Goal: Information Seeking & Learning: Compare options

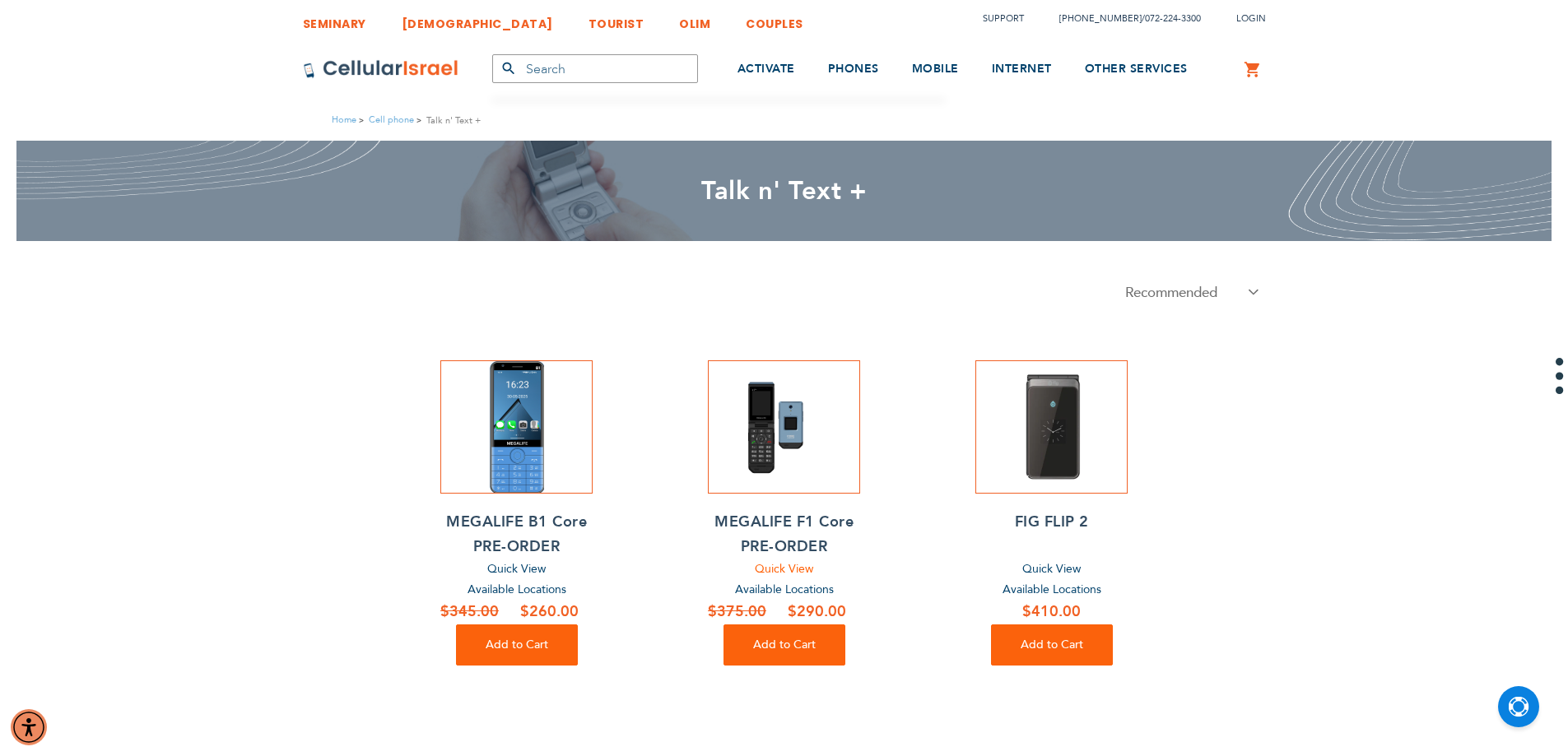
click at [768, 572] on span "Quick View" at bounding box center [784, 569] width 58 height 15
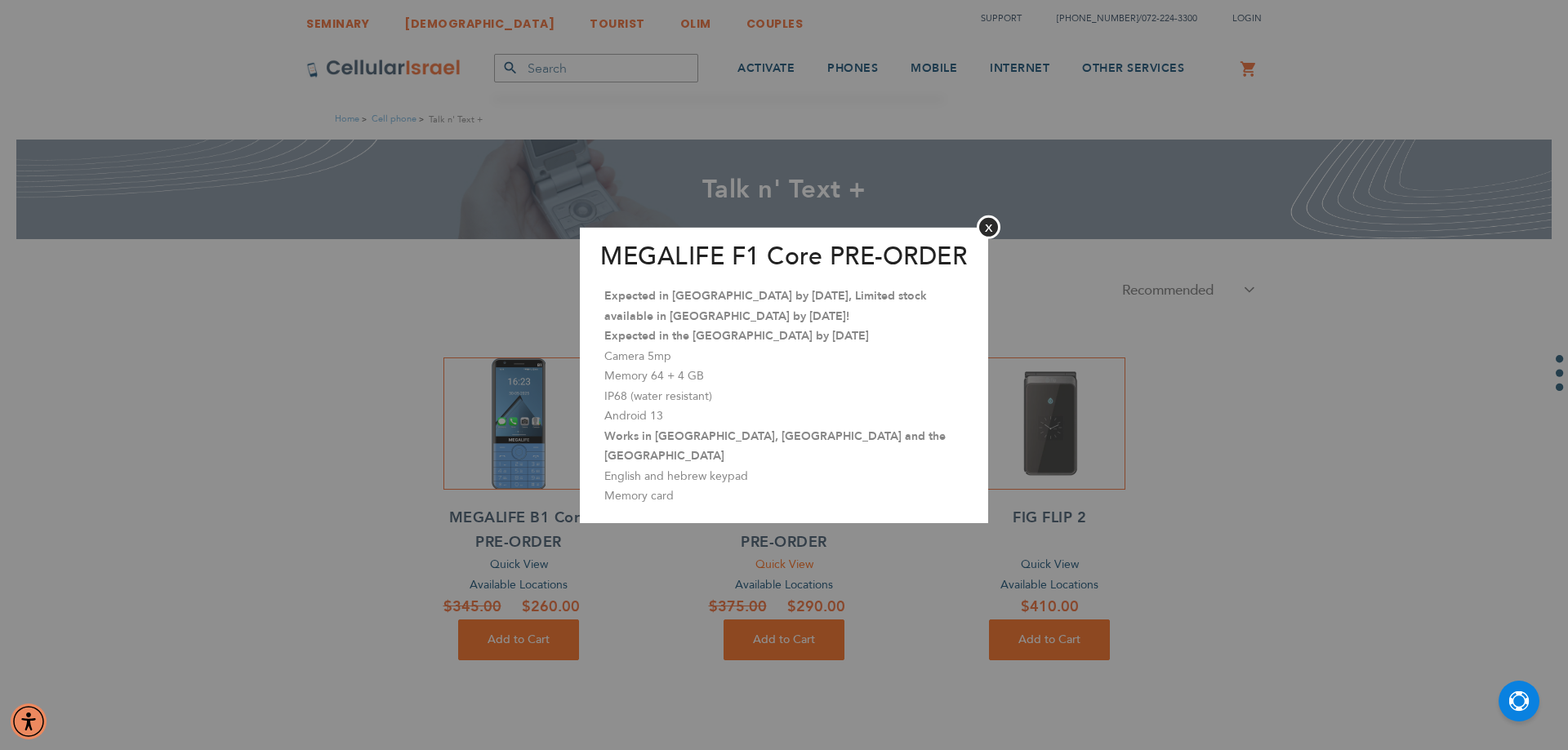
click at [762, 568] on aside "MEGALIFE F1 Core PRE-ORDER Close Expected in [GEOGRAPHIC_DATA] by [DATE], Limit…" at bounding box center [784, 375] width 1568 height 750
click at [991, 222] on button "Close" at bounding box center [988, 226] width 24 height 24
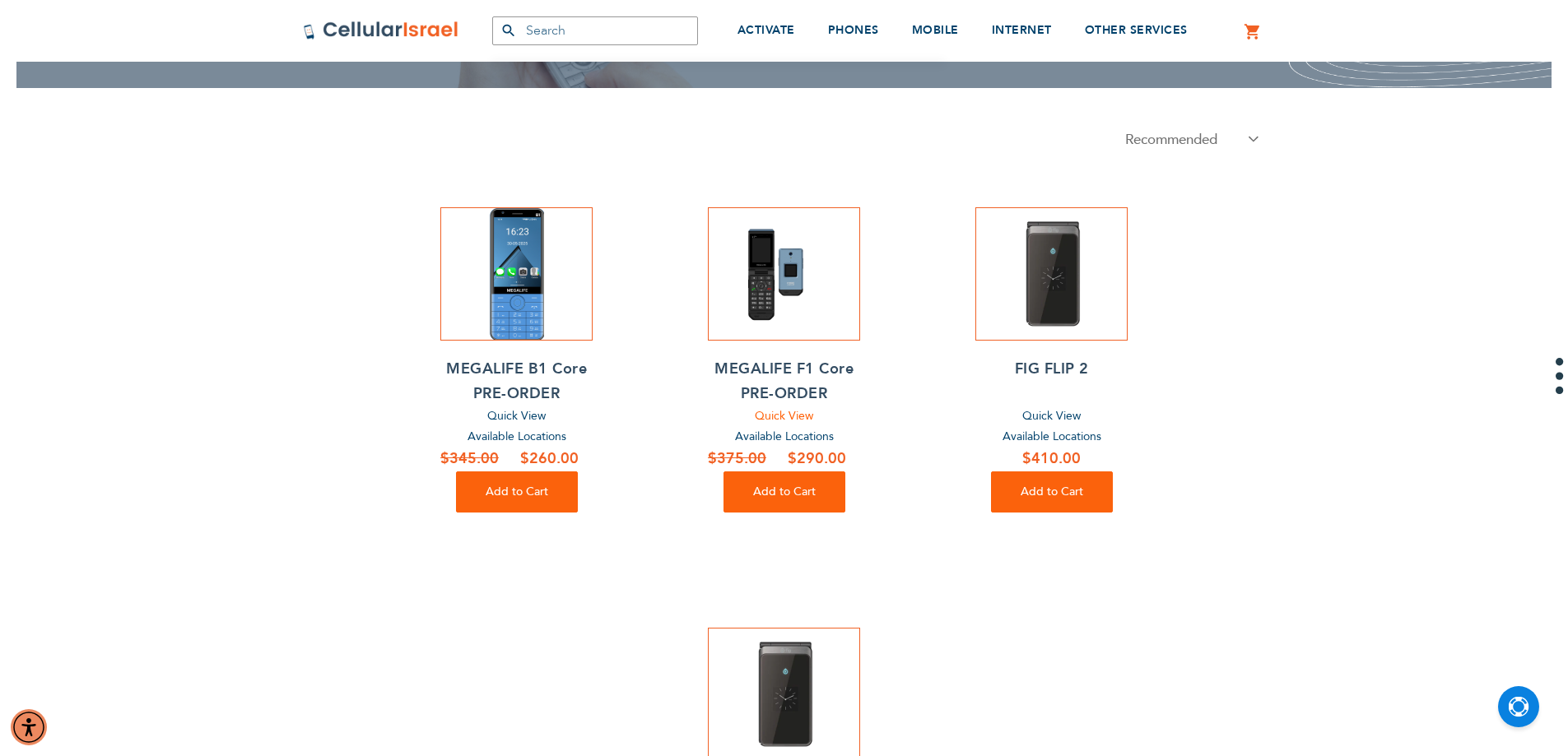
scroll to position [165, 0]
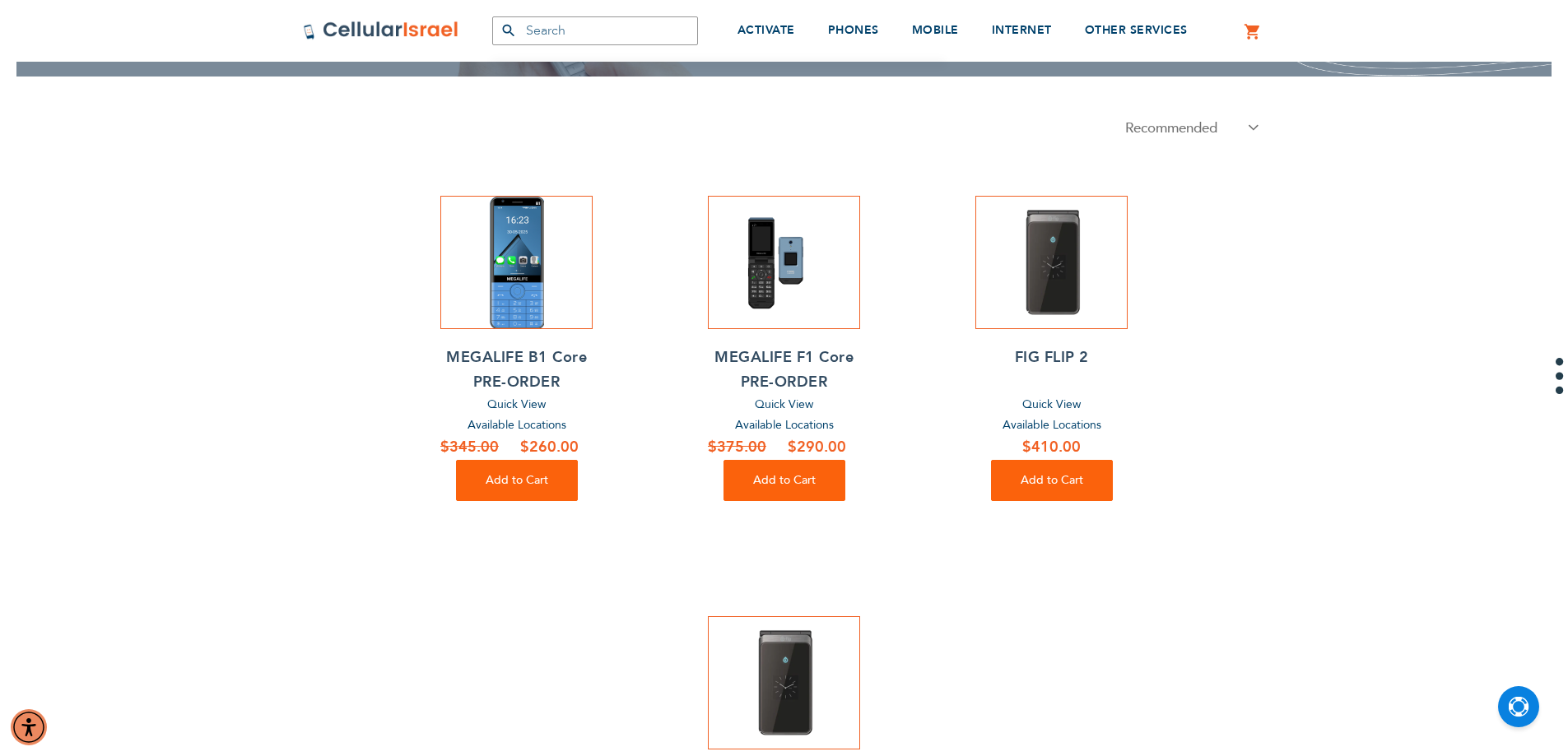
click at [807, 423] on span "Available Locations" at bounding box center [784, 425] width 99 height 15
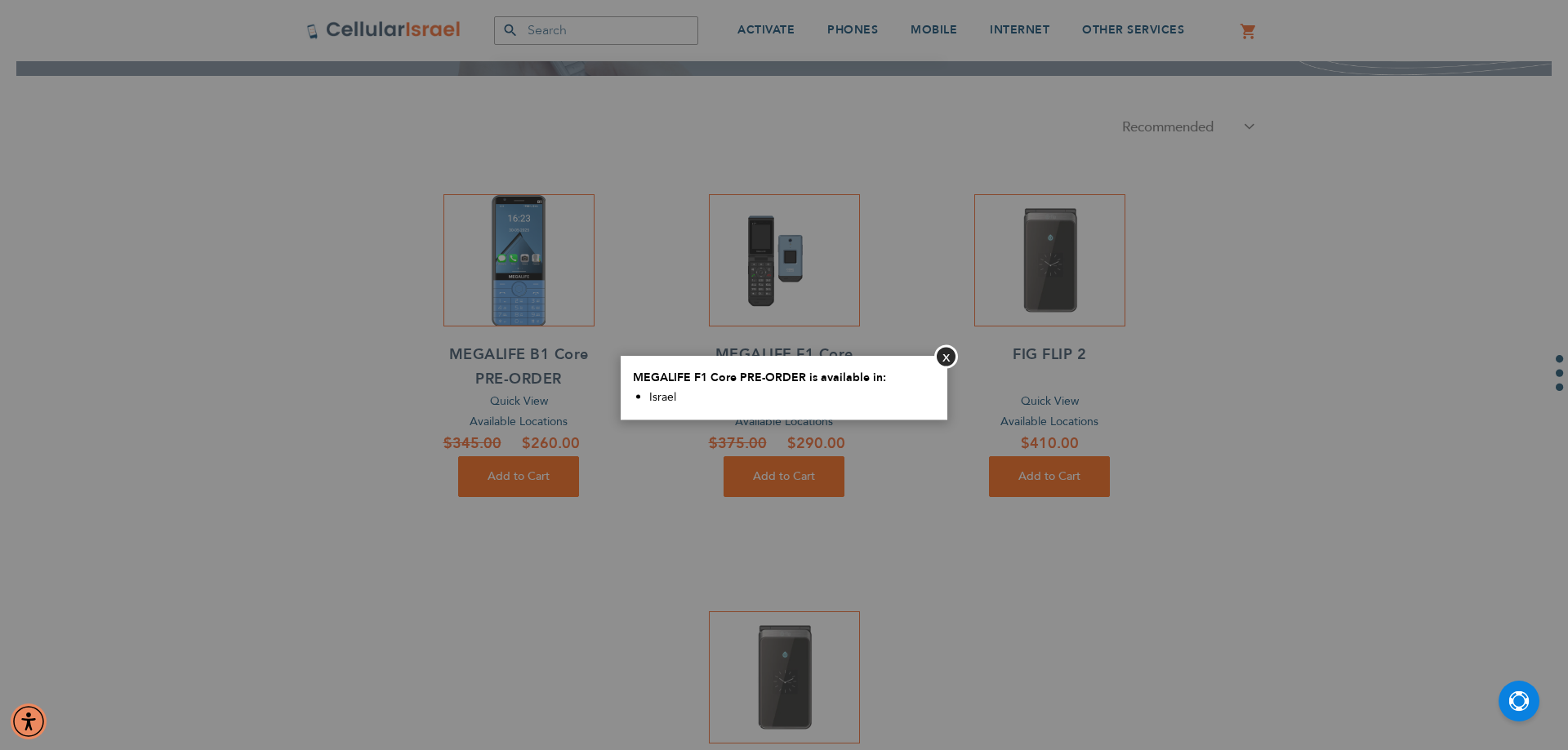
click at [798, 421] on aside "Close MEGALIFE F1 Core PRE-ORDER is available in: [GEOGRAPHIC_DATA]" at bounding box center [784, 375] width 1568 height 750
click at [949, 356] on button "Close" at bounding box center [945, 356] width 24 height 24
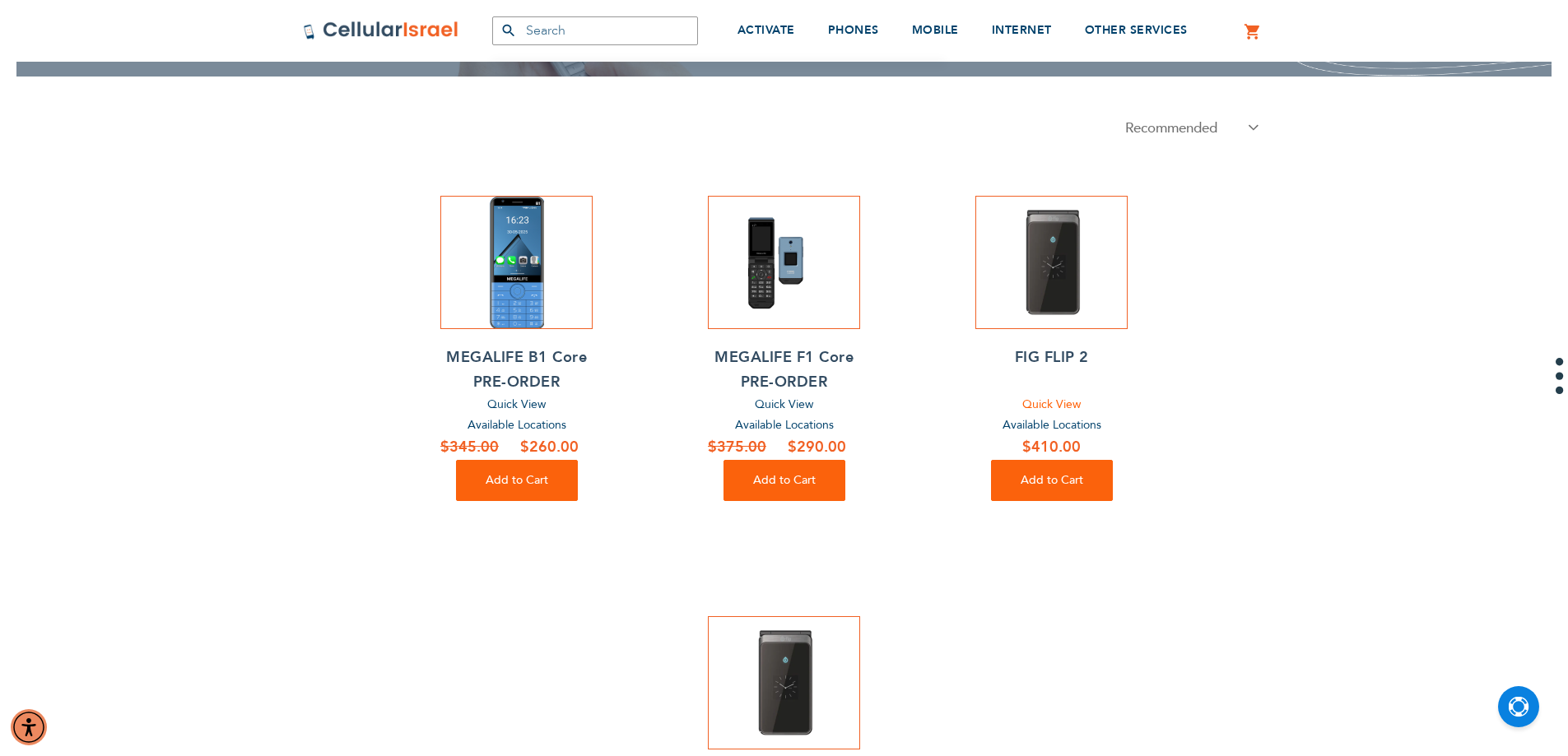
click at [1037, 405] on span "Quick View" at bounding box center [1051, 404] width 58 height 15
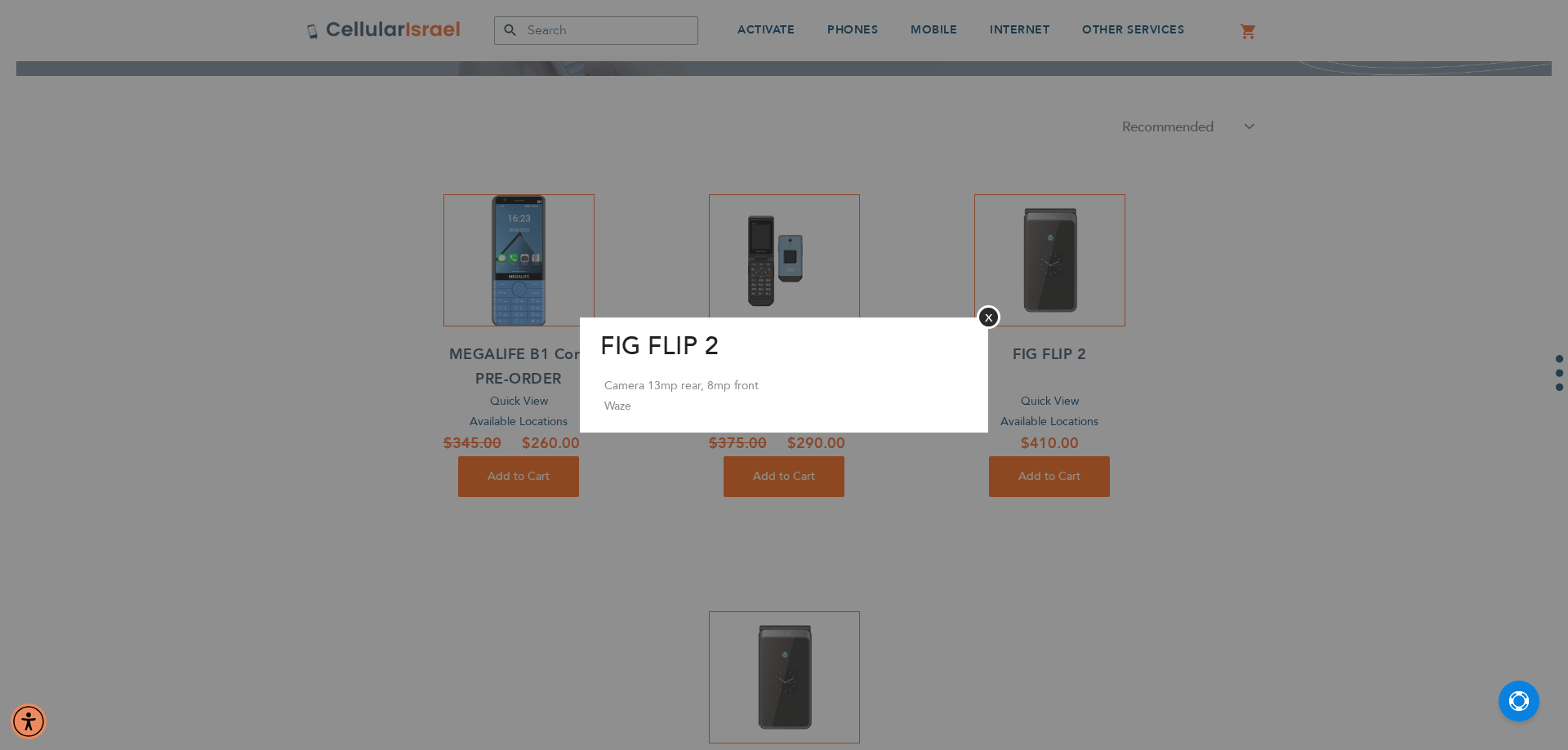
click at [1026, 375] on aside "FIG FLIP 2 Close Camera 13mp rear, 8mp front Waze" at bounding box center [784, 375] width 1568 height 750
click at [981, 322] on button "Close" at bounding box center [988, 317] width 24 height 24
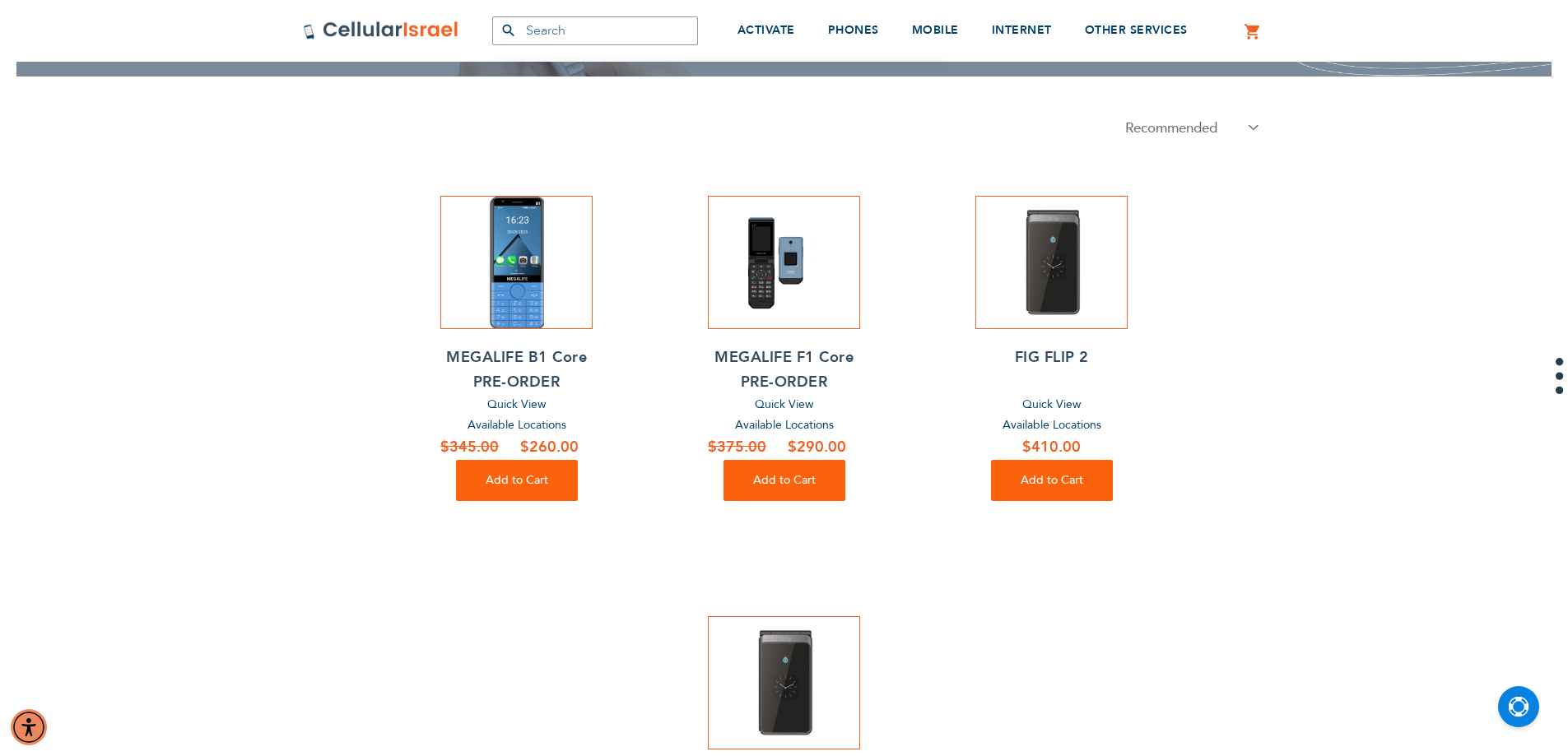
click at [1032, 425] on span "Available Locations" at bounding box center [1052, 425] width 99 height 15
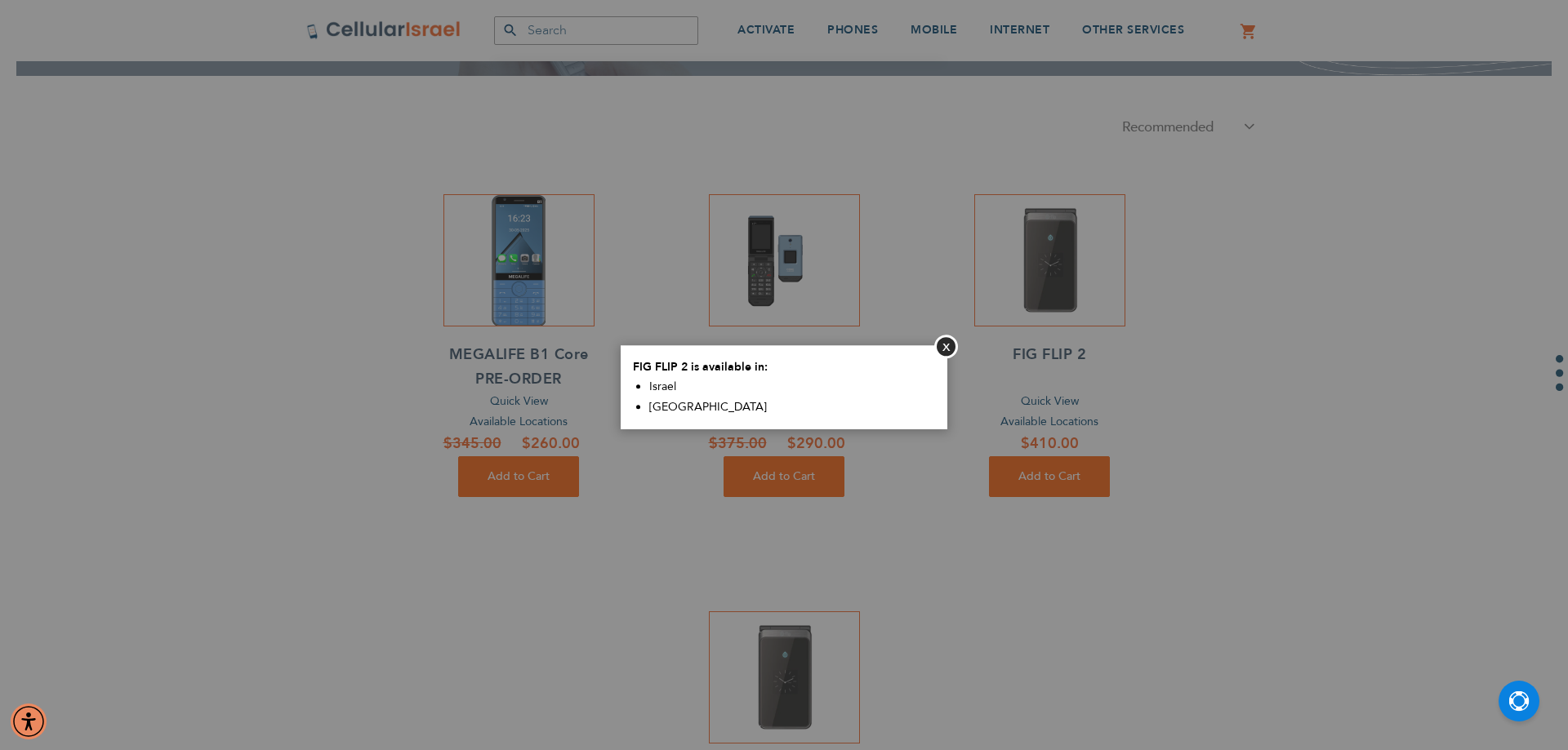
click at [1085, 404] on aside "Close FIG FLIP 2 is available in: [GEOGRAPHIC_DATA] [GEOGRAPHIC_DATA]" at bounding box center [784, 375] width 1568 height 750
click at [948, 342] on button "Close" at bounding box center [945, 346] width 24 height 24
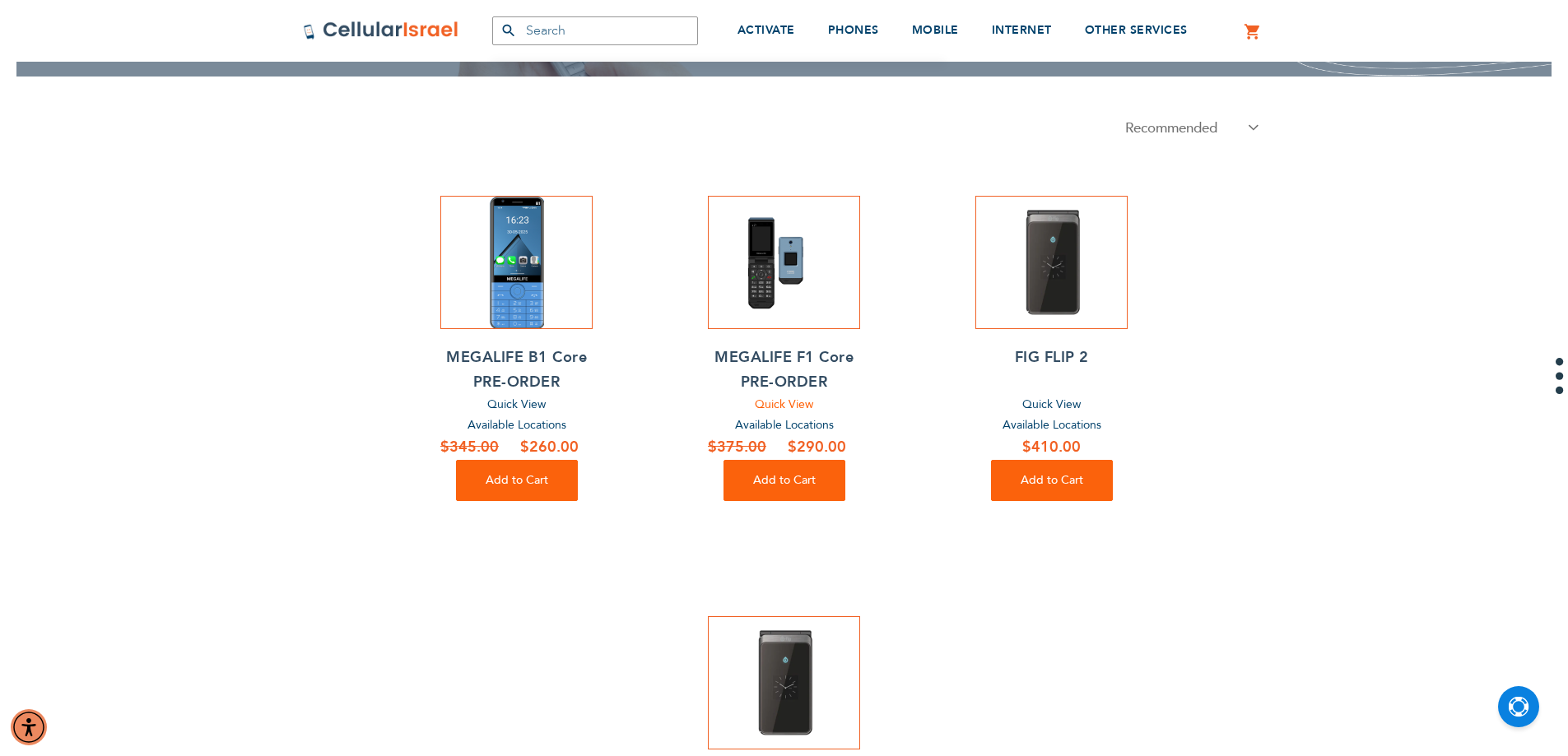
click at [803, 402] on span "Quick View" at bounding box center [784, 404] width 58 height 15
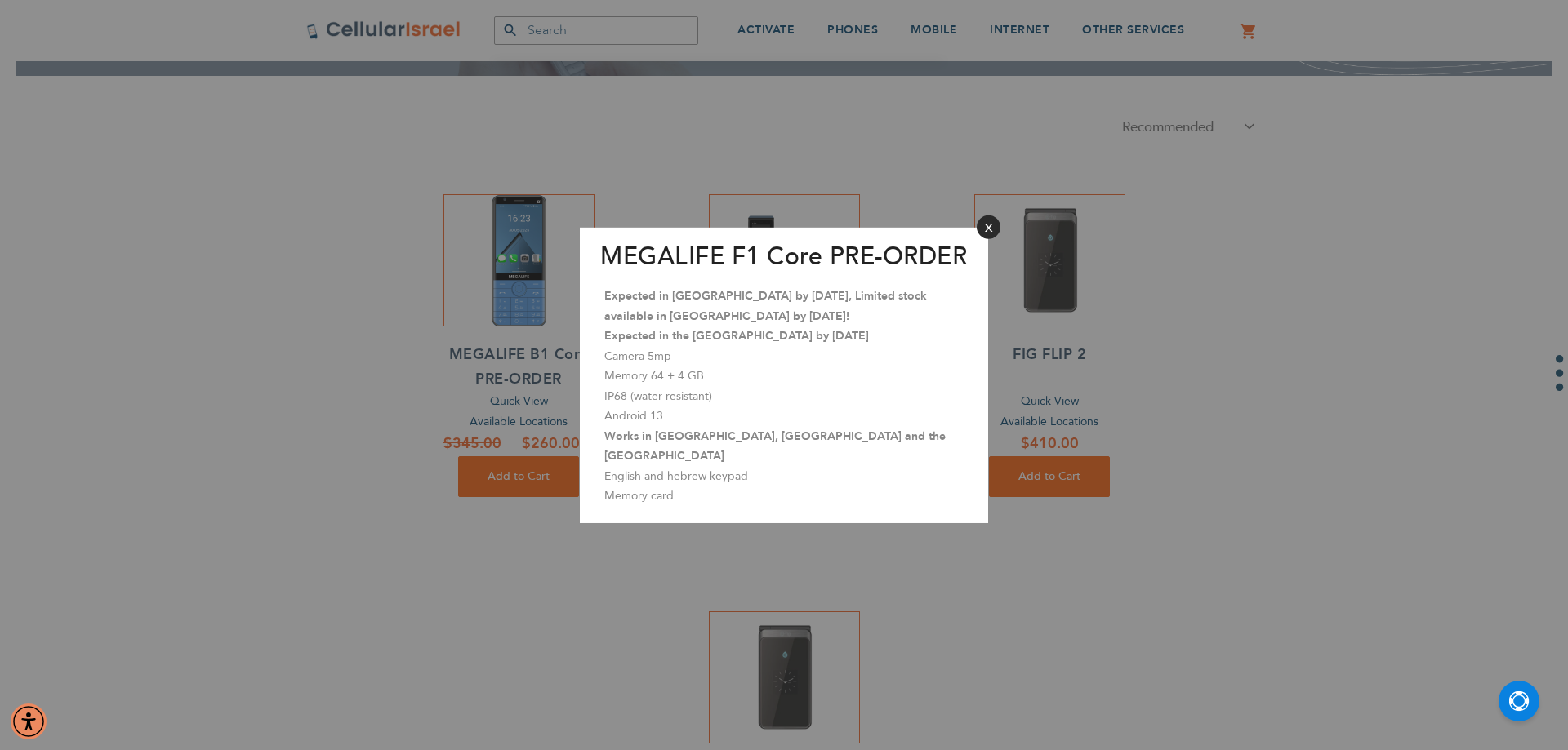
click at [991, 215] on button "Close" at bounding box center [988, 226] width 24 height 24
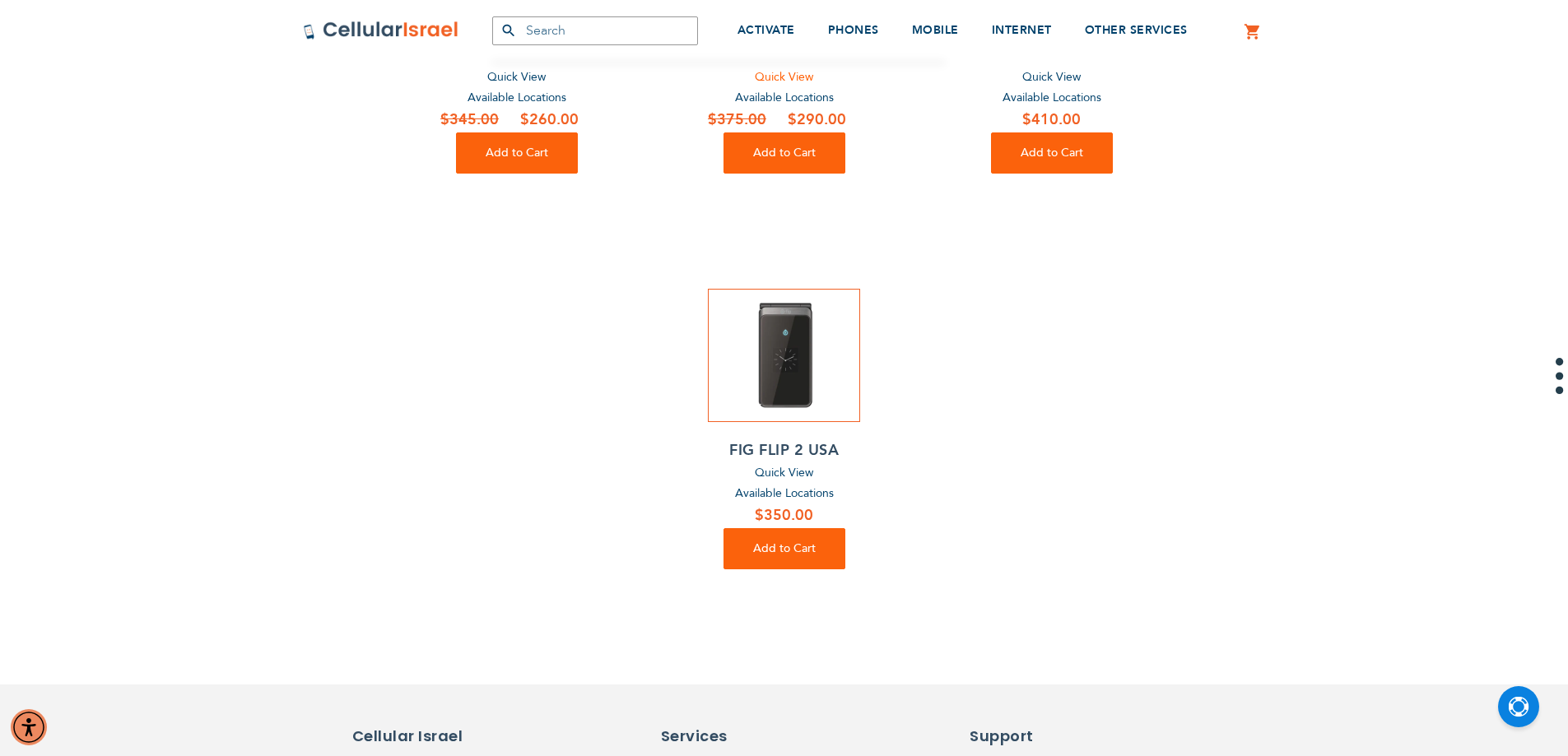
scroll to position [494, 0]
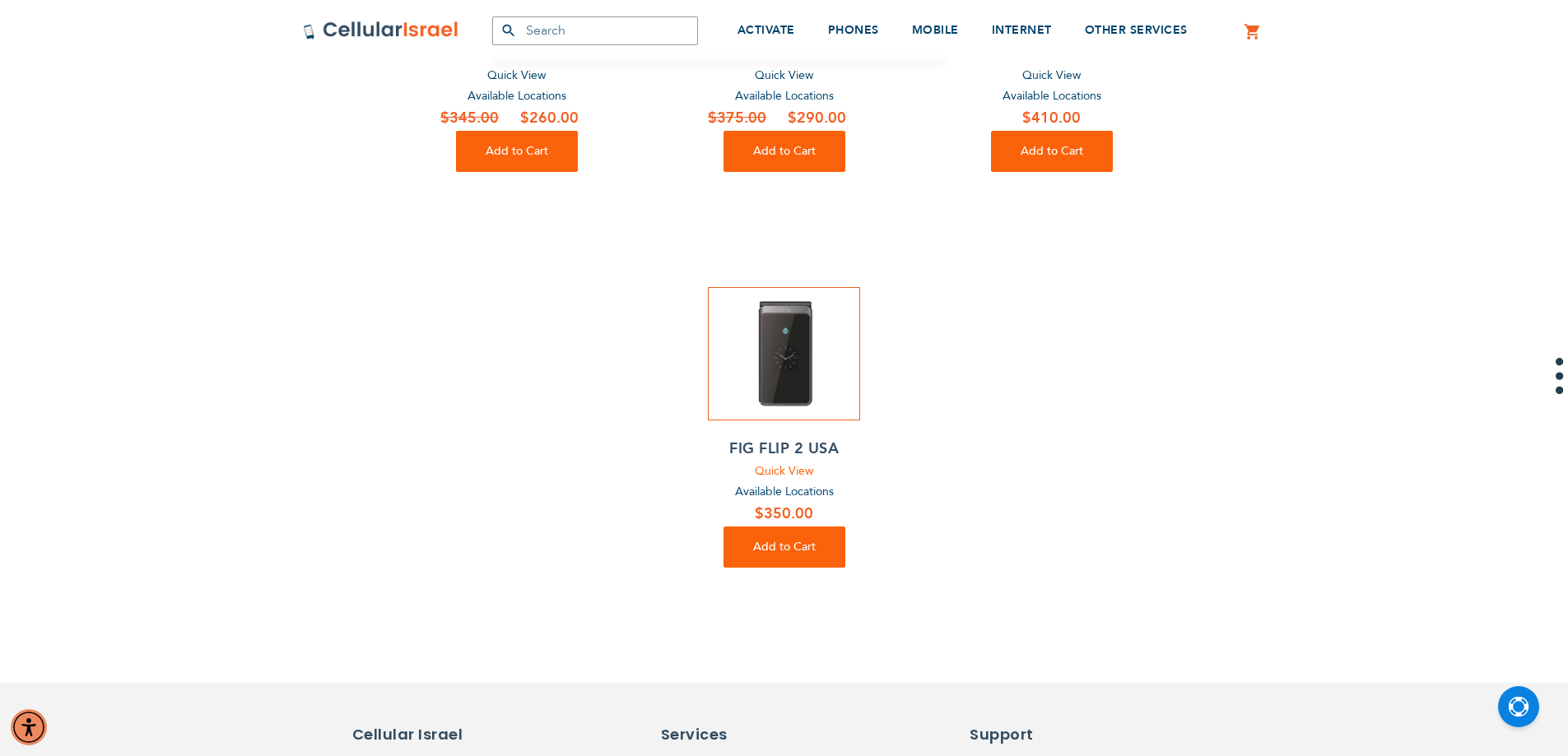
click at [755, 466] on span "Quick View" at bounding box center [784, 471] width 58 height 15
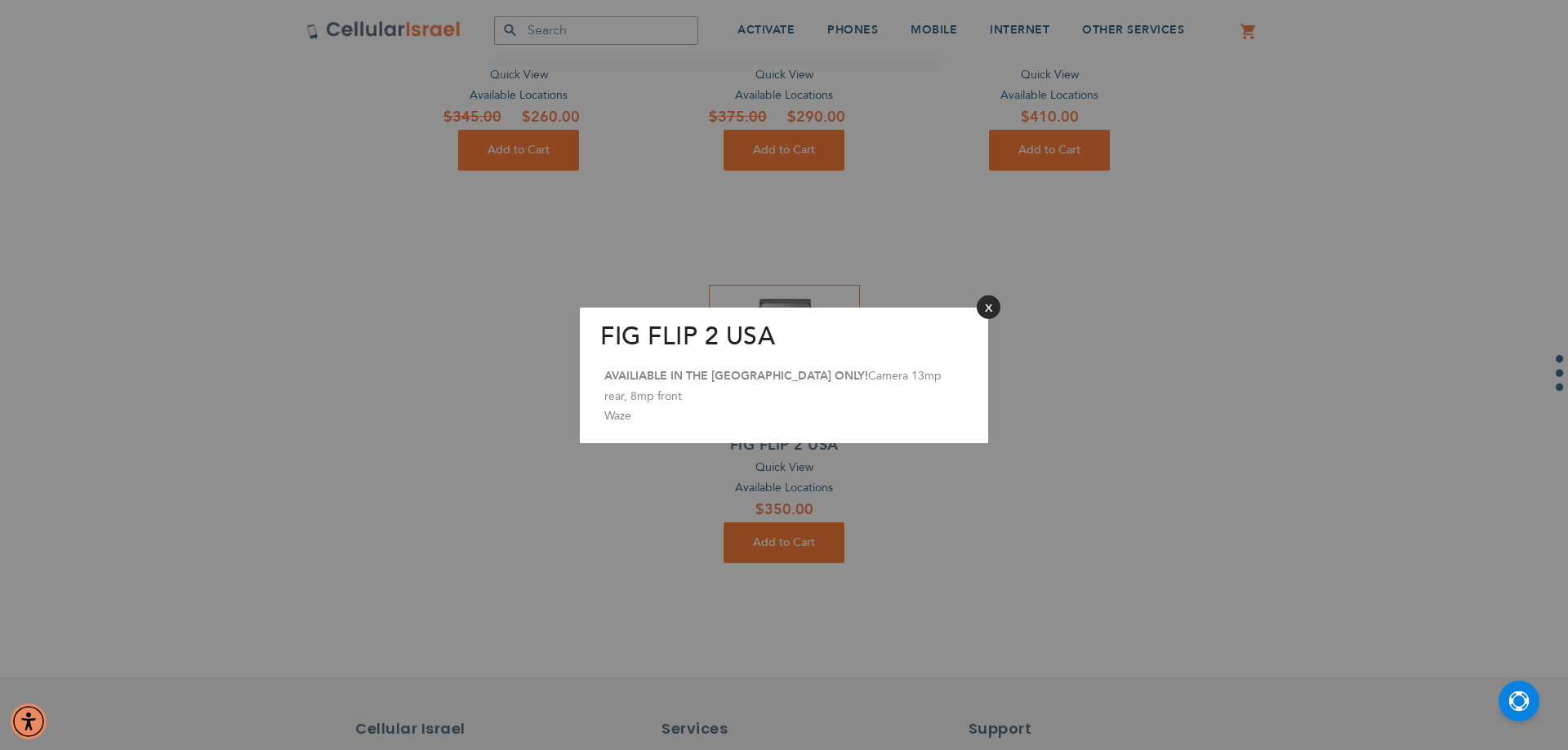
click at [987, 319] on button "Close" at bounding box center [988, 306] width 24 height 24
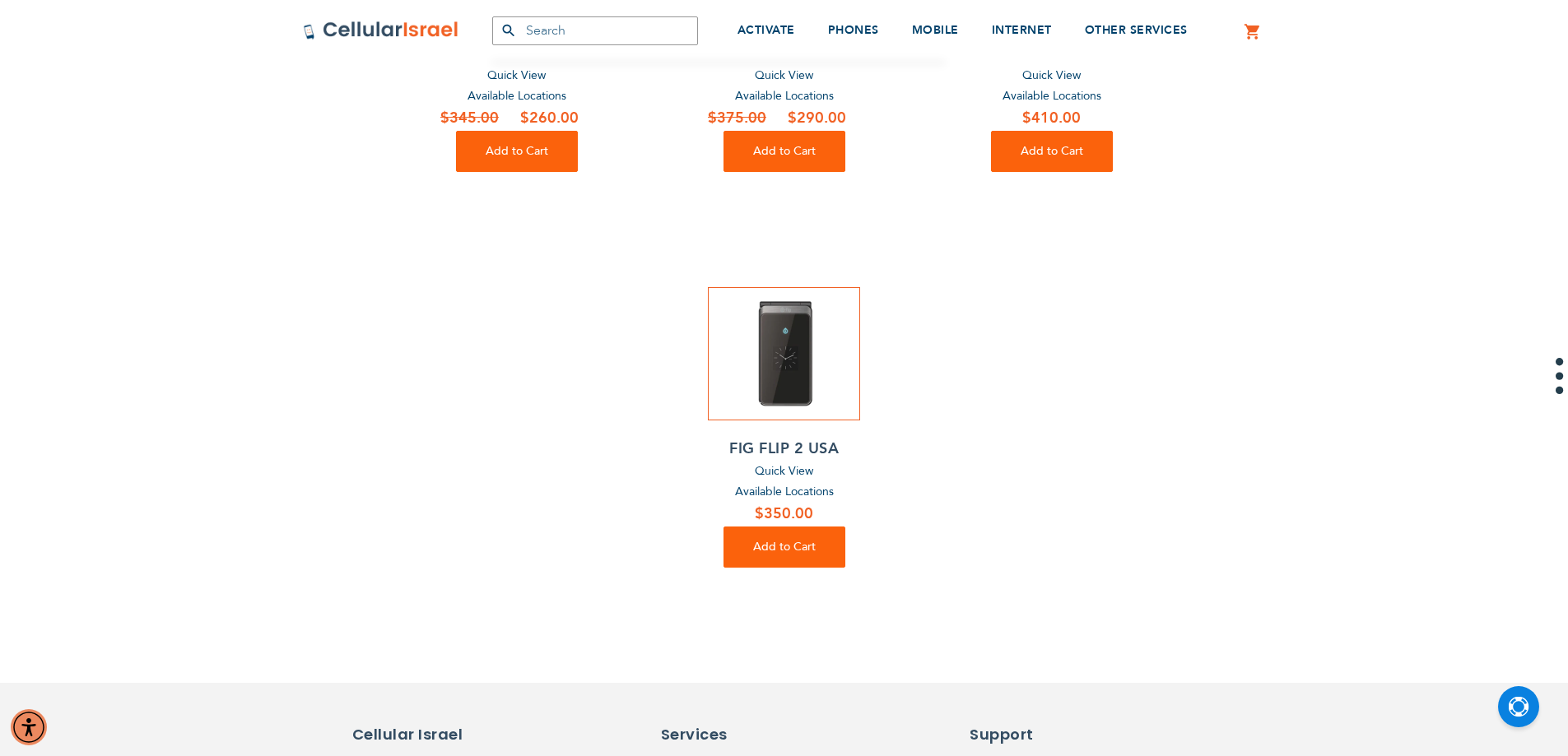
click at [804, 490] on span "Available Locations" at bounding box center [784, 492] width 99 height 15
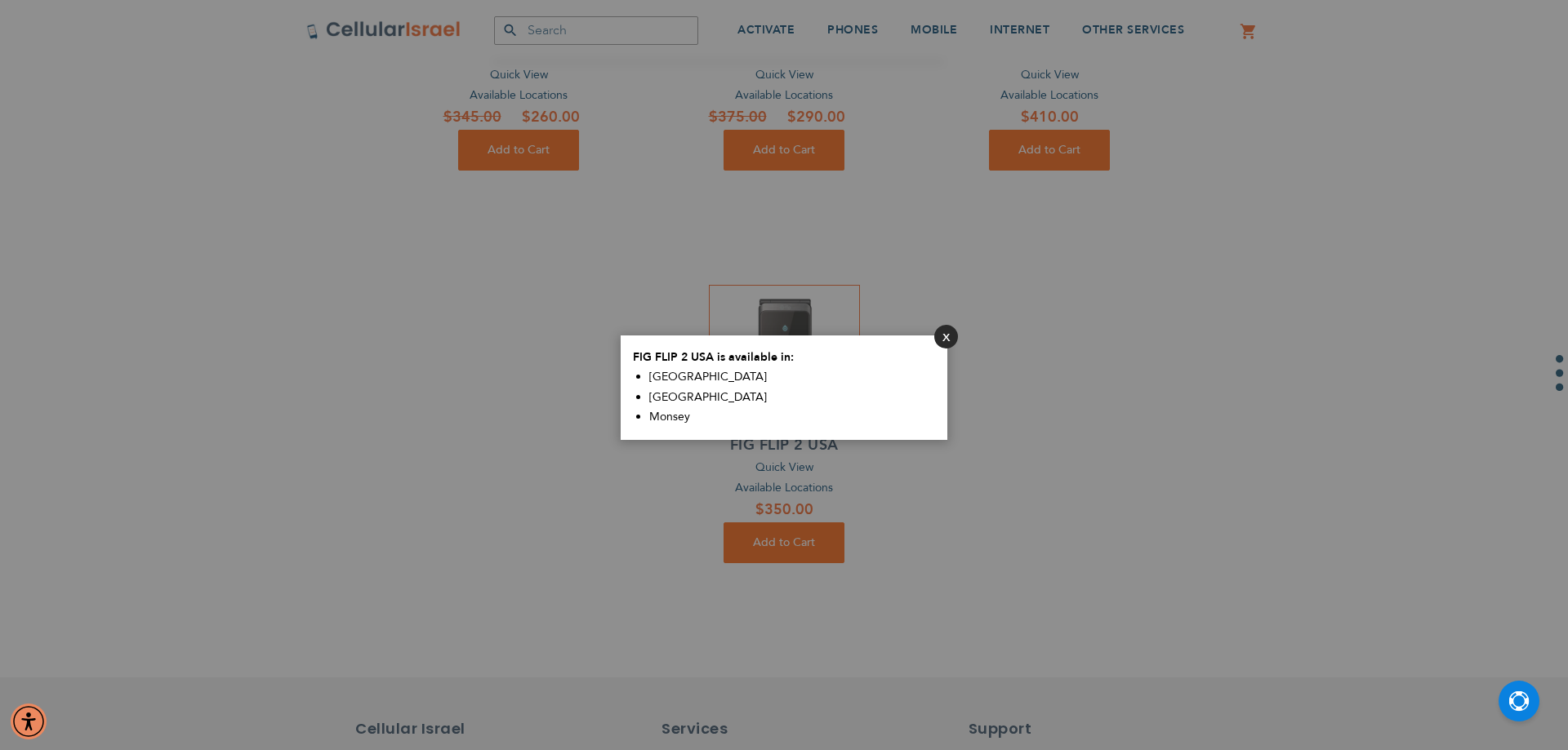
click at [951, 341] on button "Close" at bounding box center [945, 336] width 24 height 24
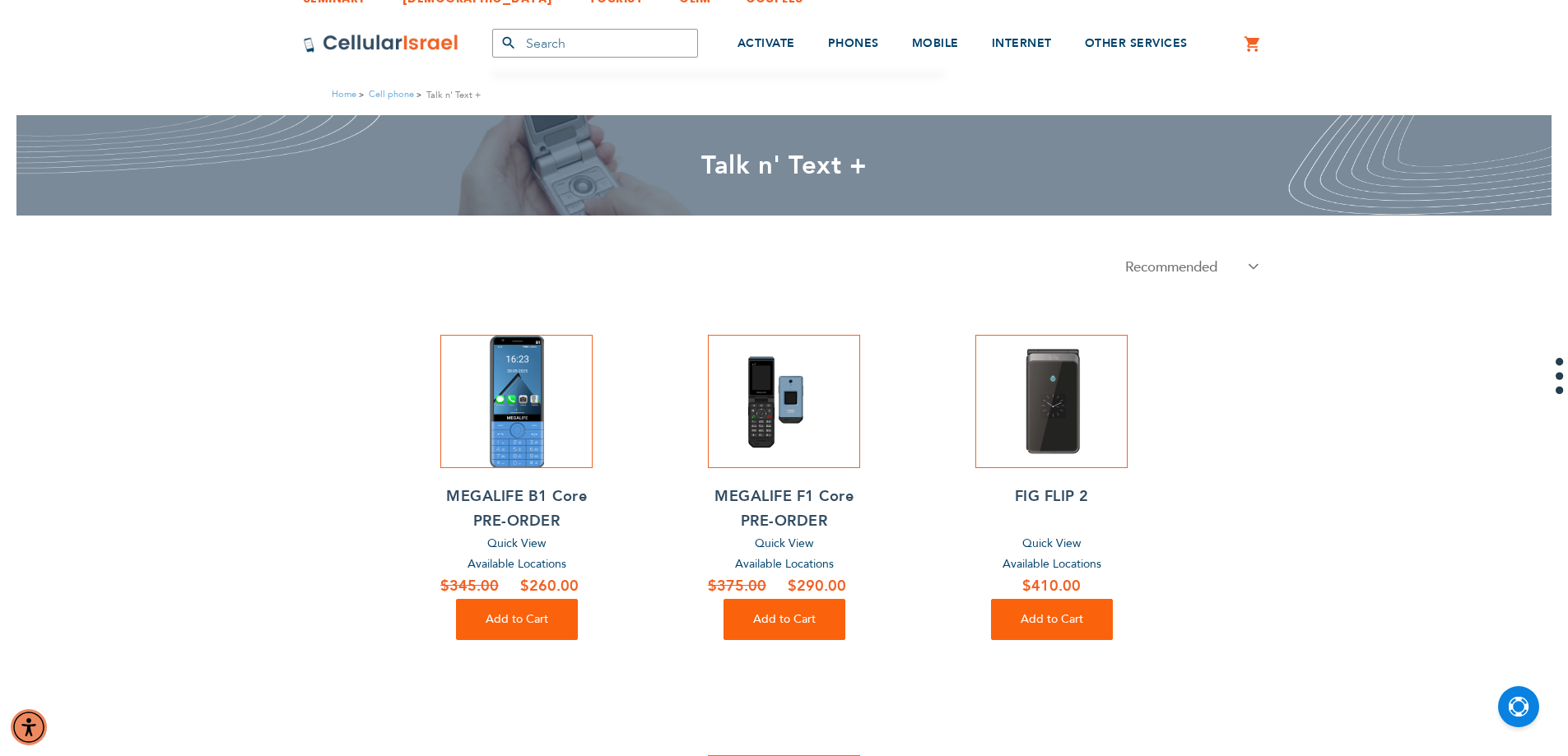
scroll to position [0, 0]
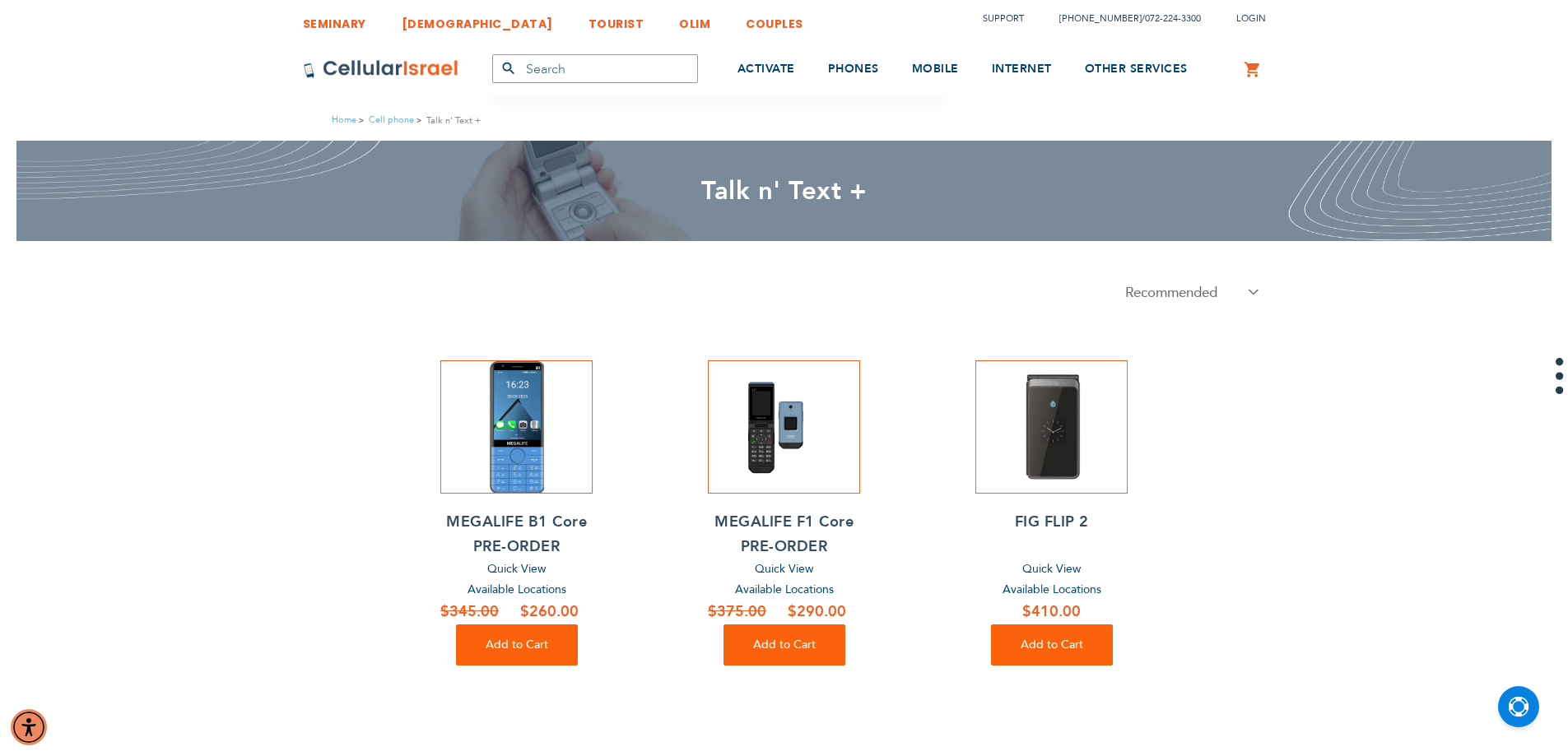
click at [378, 67] on img at bounding box center [381, 68] width 156 height 20
